Goal: Information Seeking & Learning: Find specific fact

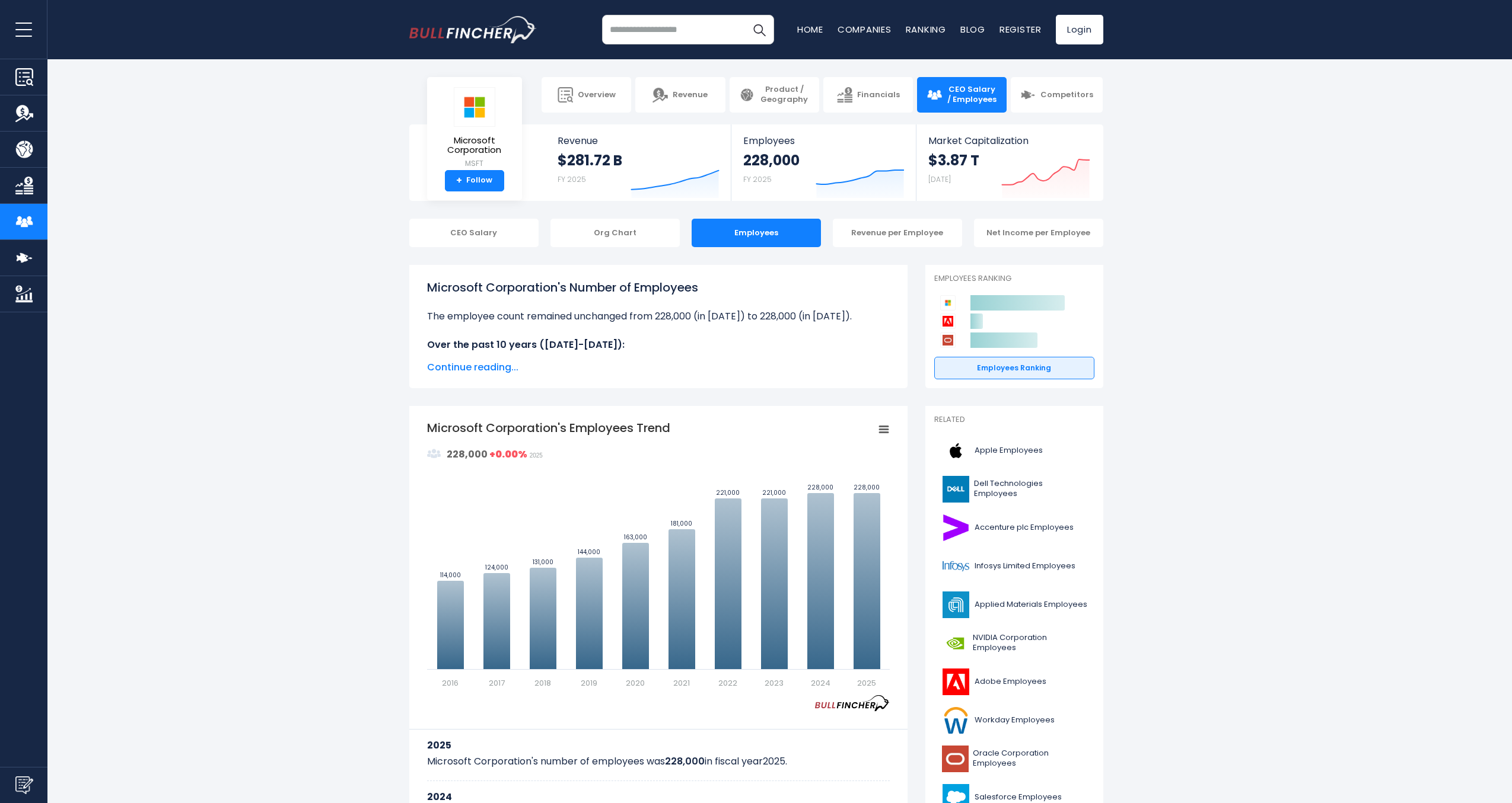
click at [466, 298] on div "Microsoft Corporation's Number of Employees The employee count remained unchang…" at bounding box center [659, 315] width 463 height 74
click at [1004, 455] on span "Apple Employees" at bounding box center [1008, 451] width 68 height 10
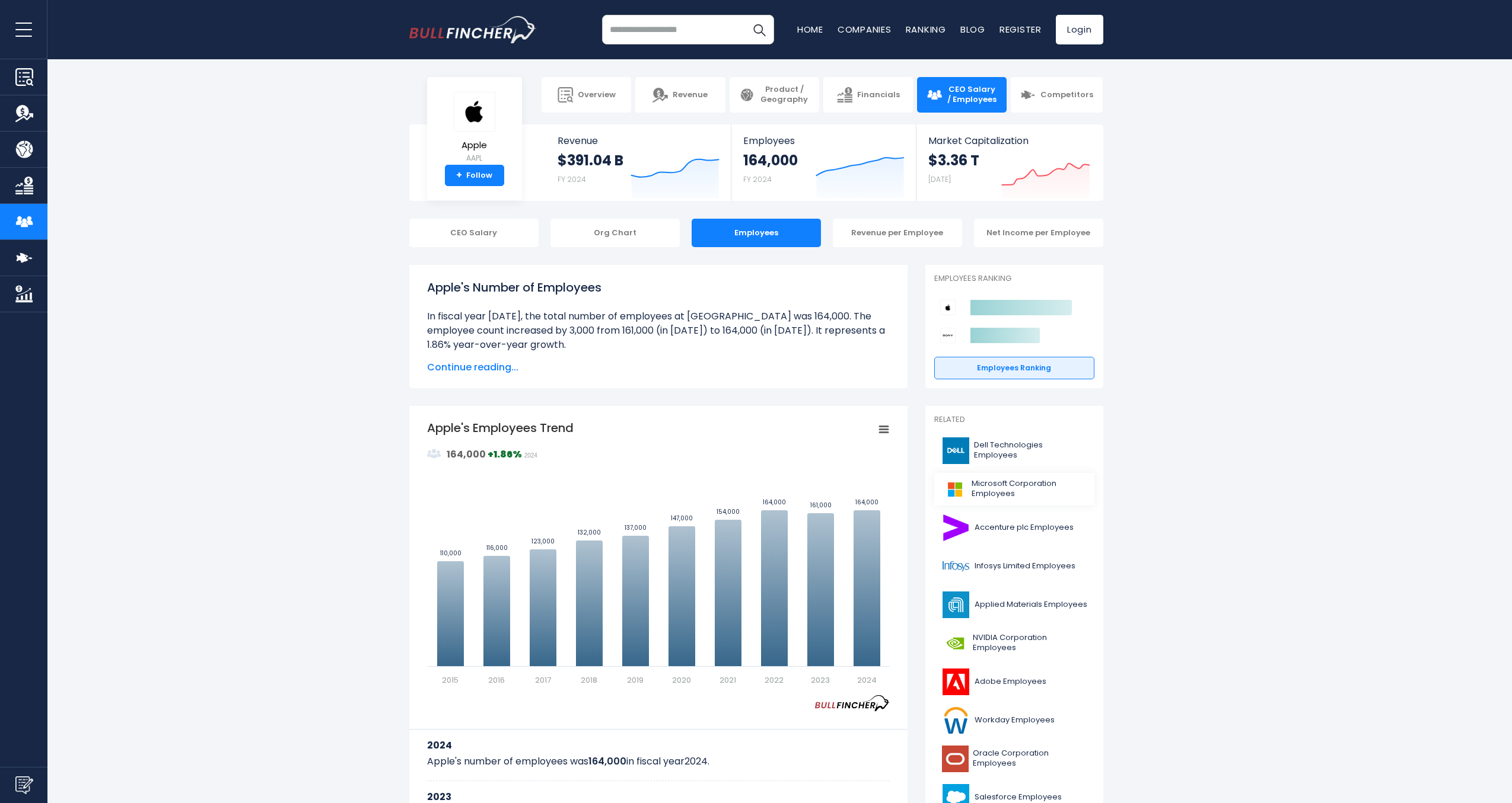
click at [1010, 484] on span "Microsoft Corporation Employees" at bounding box center [1029, 489] width 115 height 20
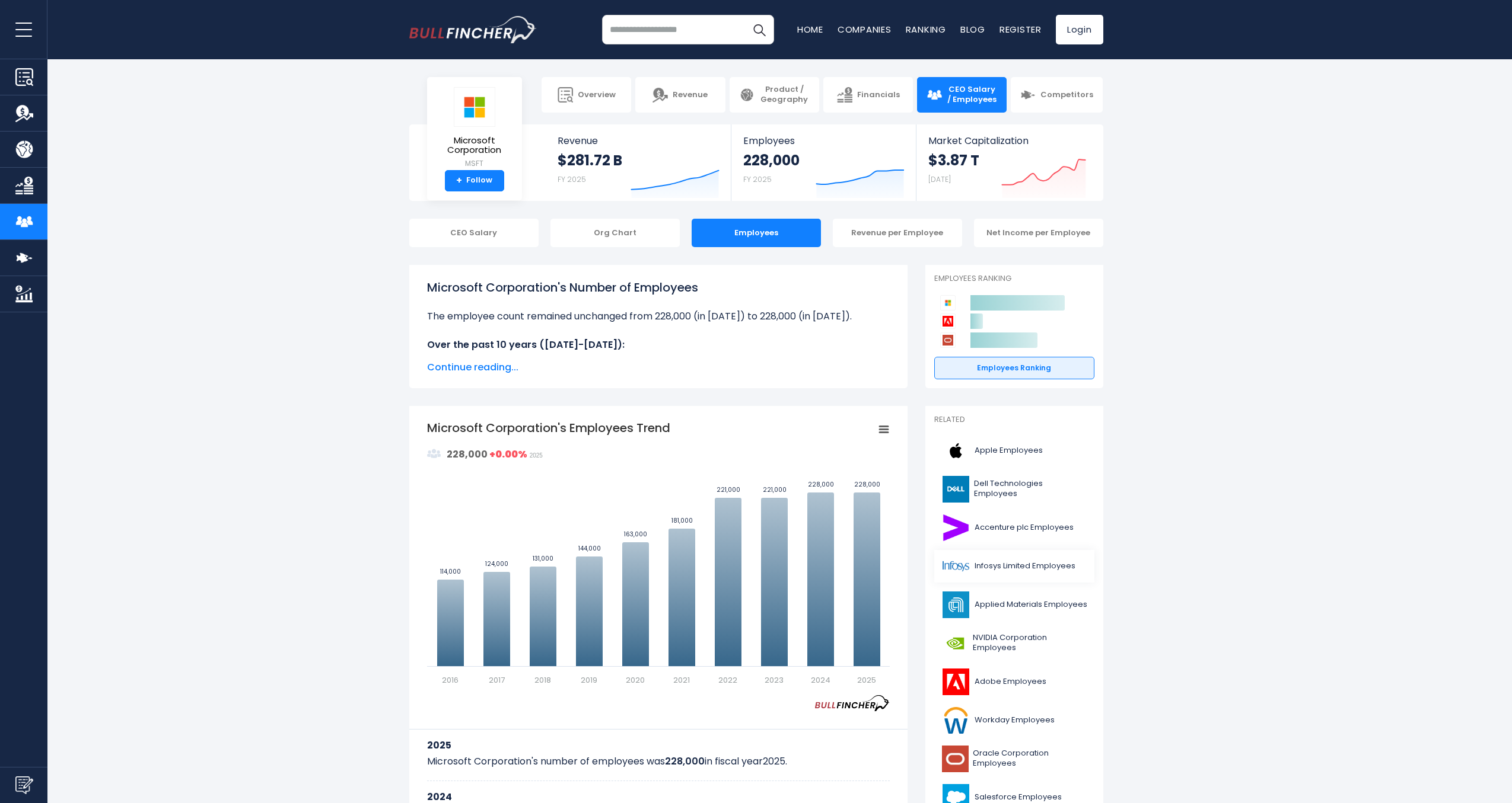
click at [1003, 565] on span "Infosys Limited Employees" at bounding box center [1024, 566] width 101 height 10
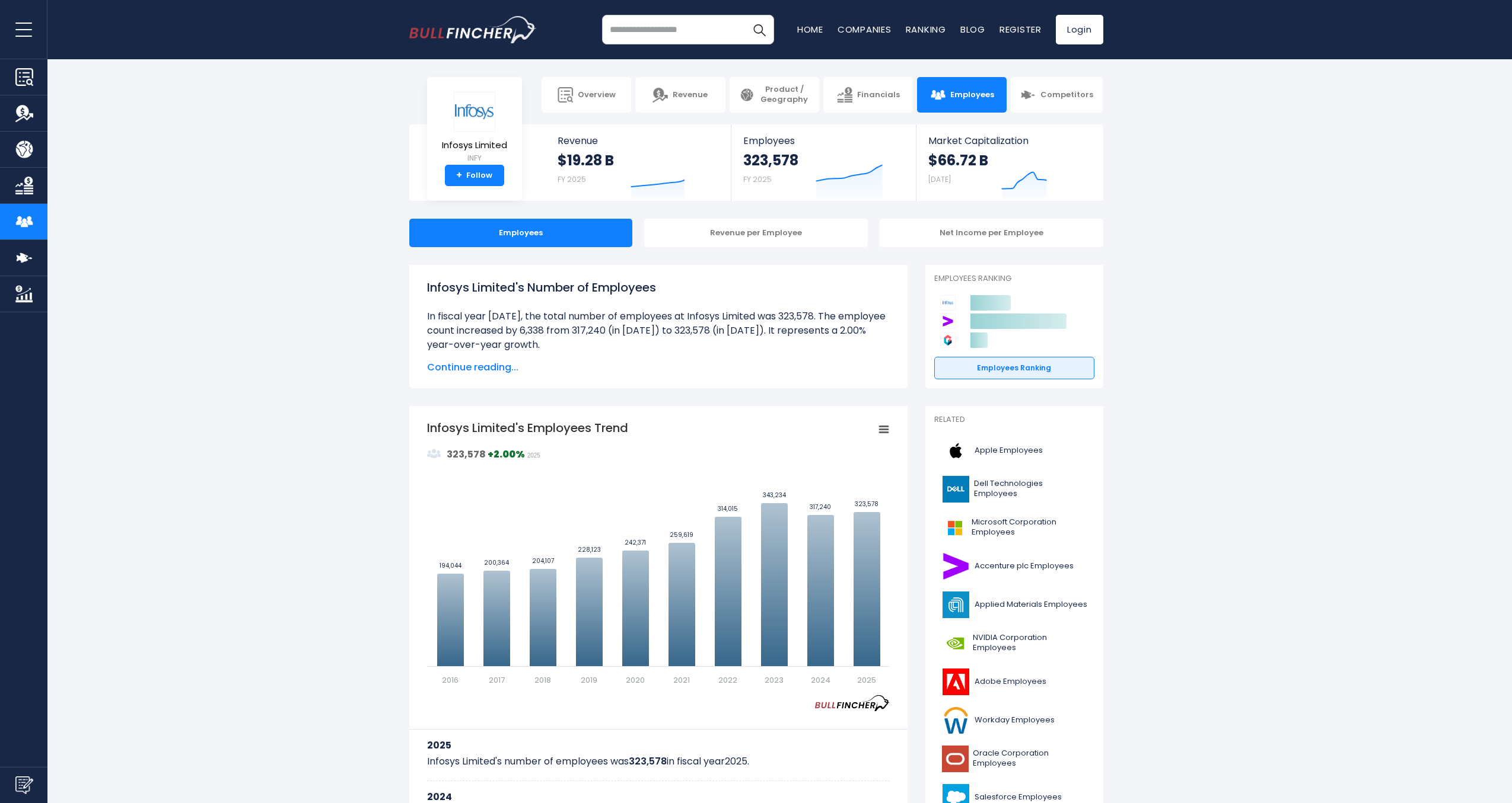
click at [1013, 683] on span "Adobe Employees" at bounding box center [1010, 682] width 72 height 10
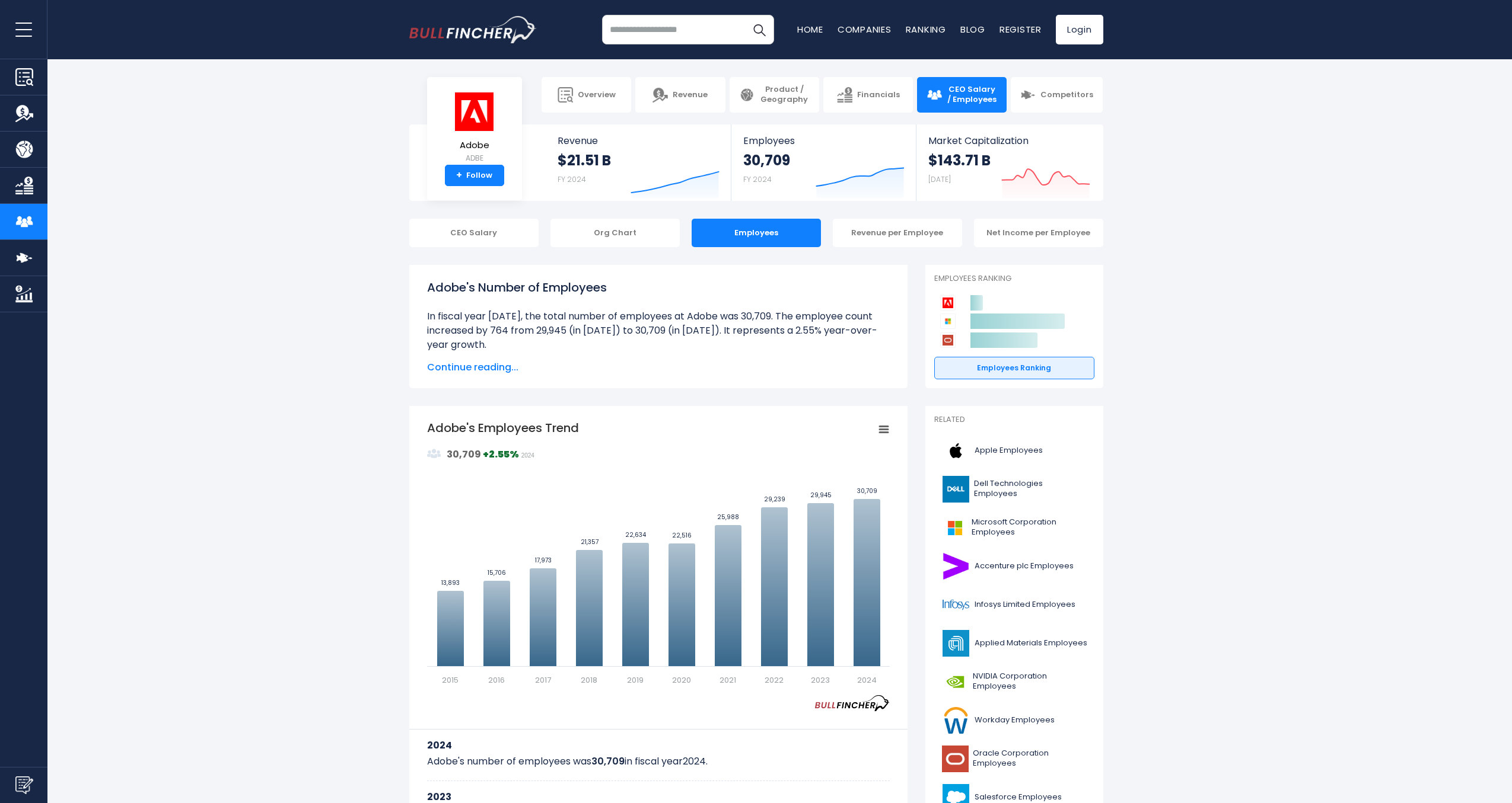
click at [659, 32] on input "search" at bounding box center [688, 30] width 172 height 30
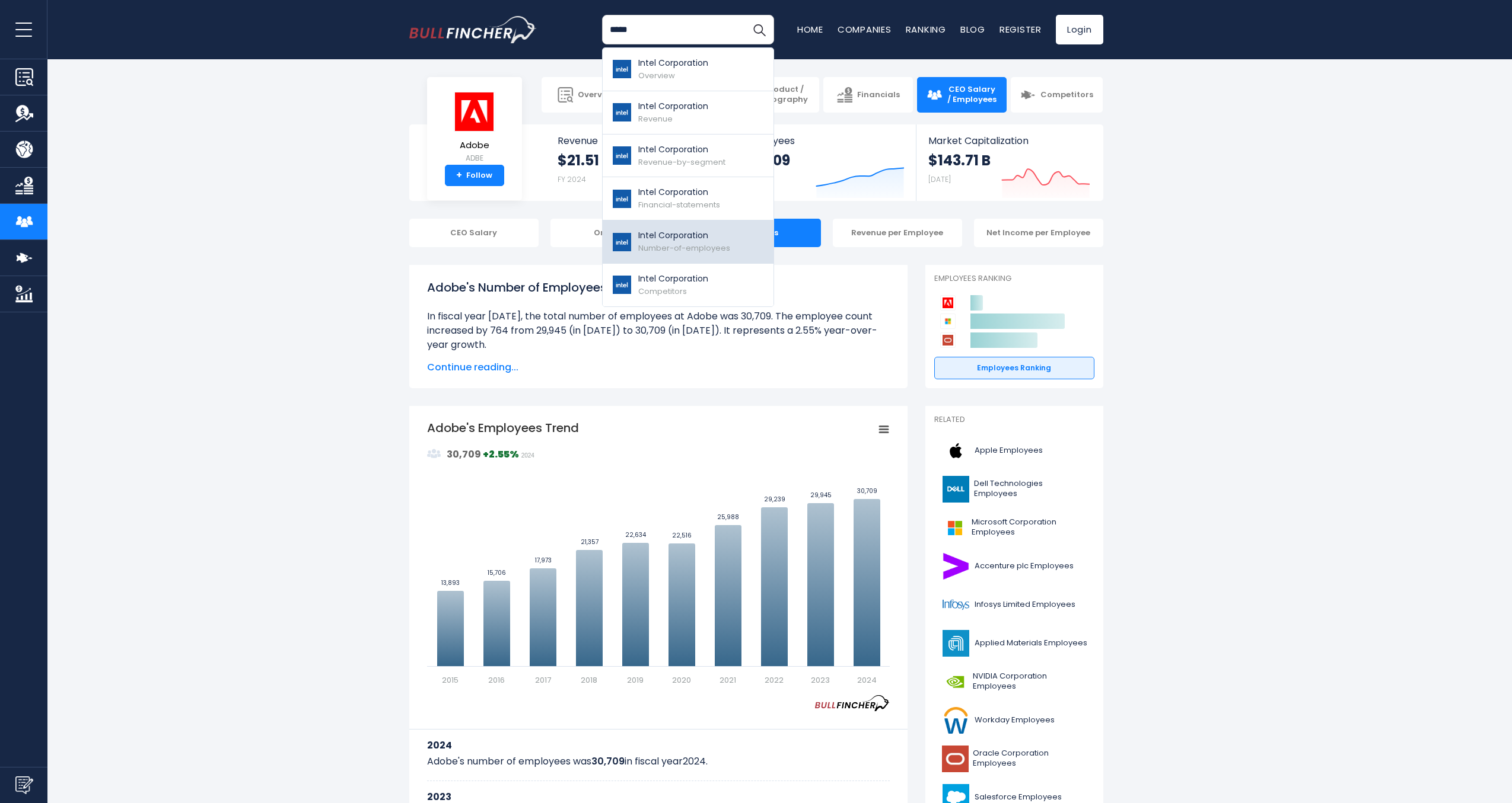
type input "*****"
click at [668, 233] on p "Intel Corporation" at bounding box center [684, 236] width 92 height 13
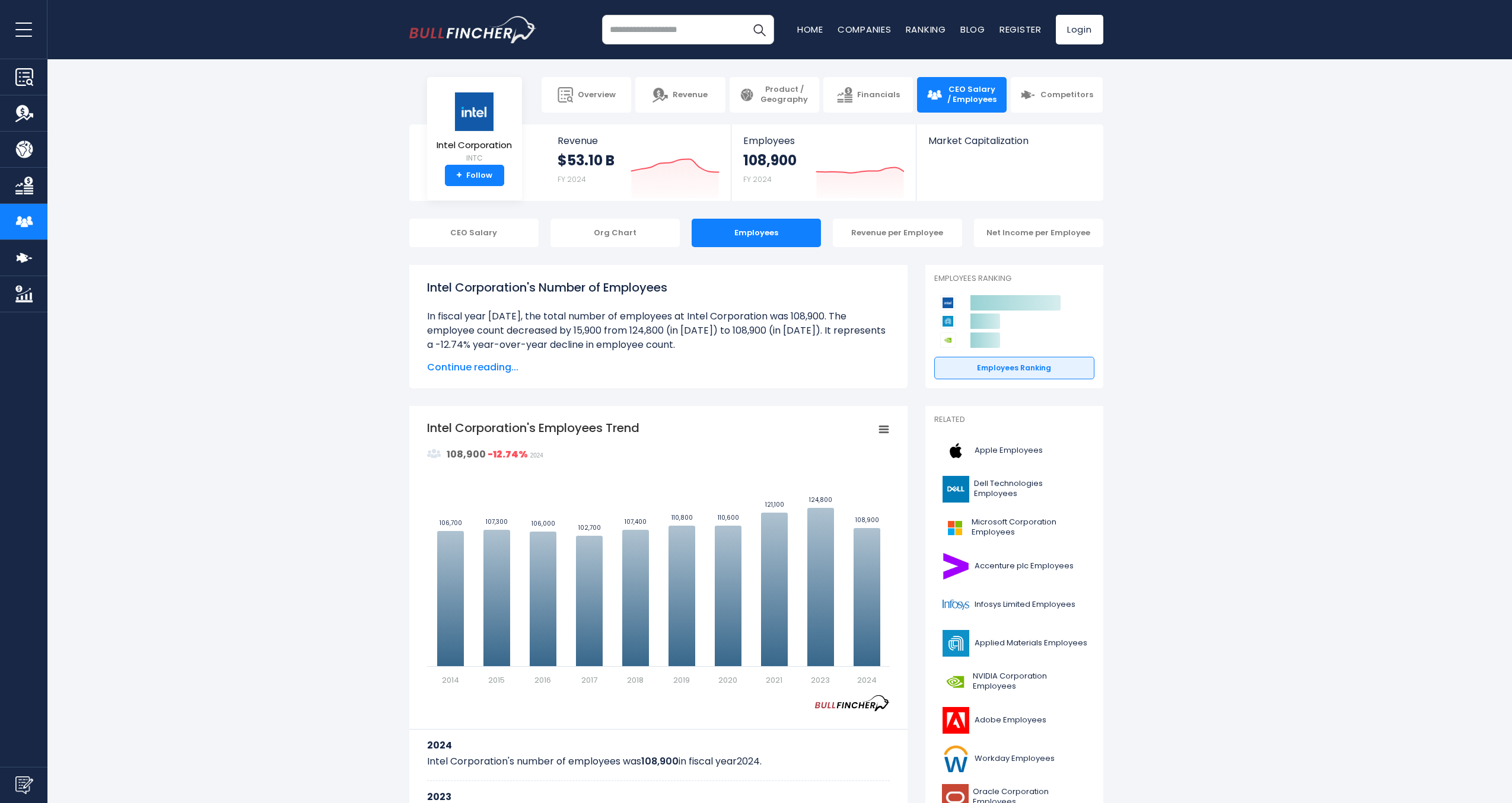
drag, startPoint x: 680, startPoint y: 343, endPoint x: 423, endPoint y: 293, distance: 261.8
click at [427, 309] on ul "Over the past 10 years (2014-2024): The highest number of employees at Intel Co…" at bounding box center [659, 444] width 463 height 270
click at [423, 293] on div "Intel Corporation's Number of Employees Over the past 10 years (2014-2024): The…" at bounding box center [659, 326] width 498 height 123
